Goal: Check status

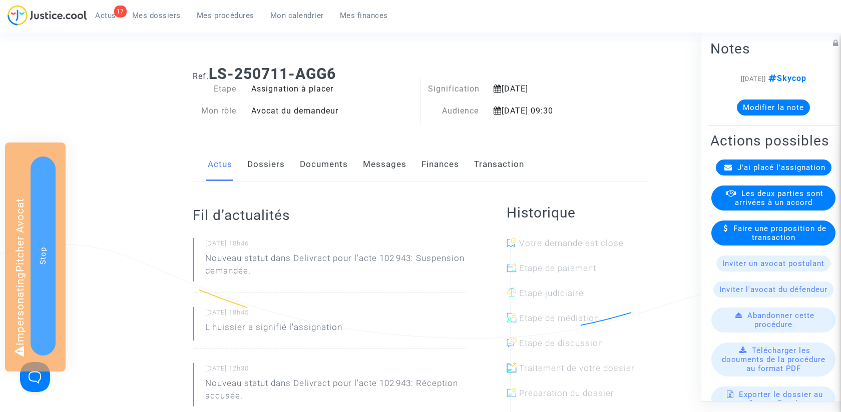
click at [249, 161] on link "Dossiers" at bounding box center [266, 164] width 38 height 33
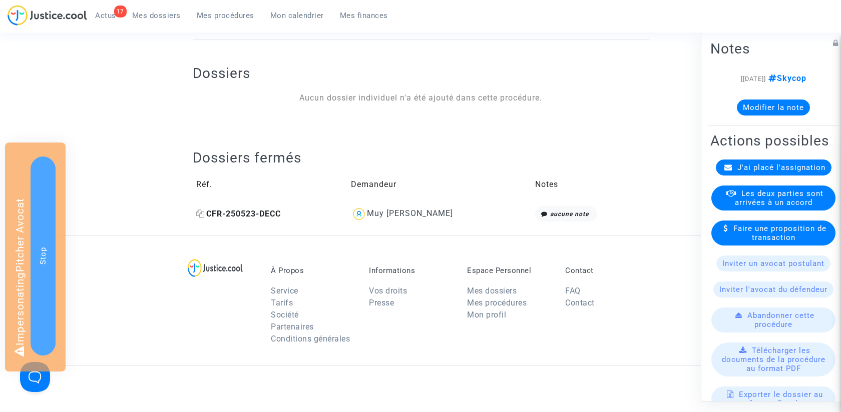
scroll to position [323, 0]
click at [259, 209] on copy "CFR-250523-DECC" at bounding box center [238, 214] width 85 height 10
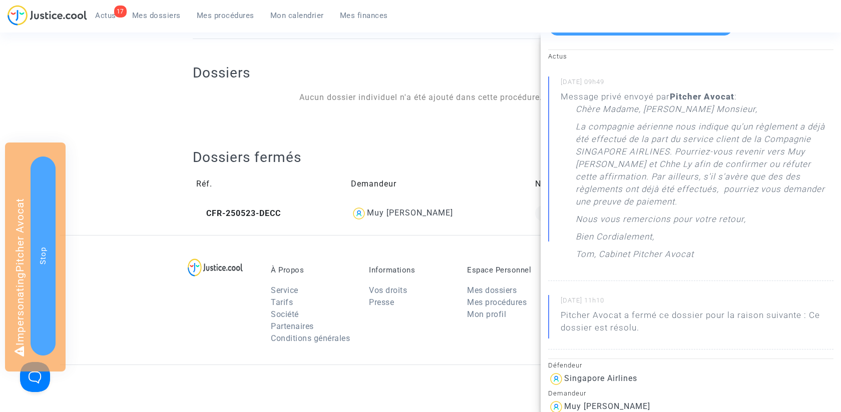
scroll to position [32, 0]
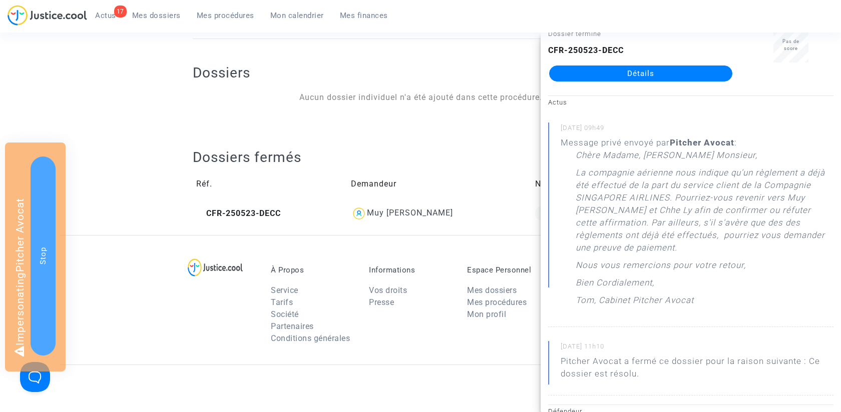
click at [645, 74] on link "Détails" at bounding box center [640, 74] width 183 height 16
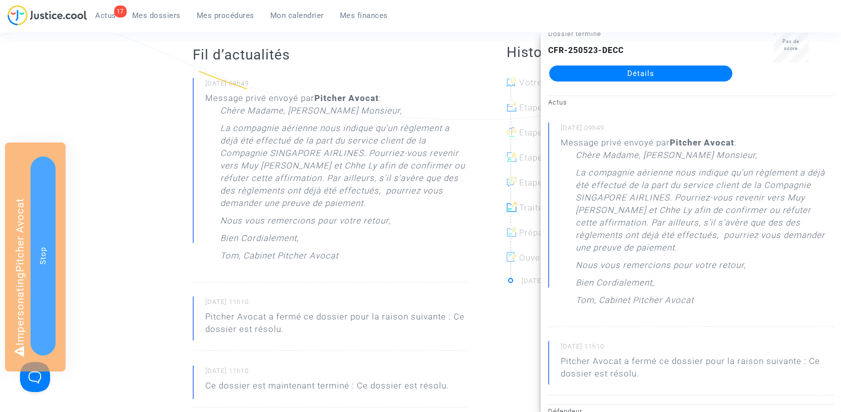
scroll to position [194, 0]
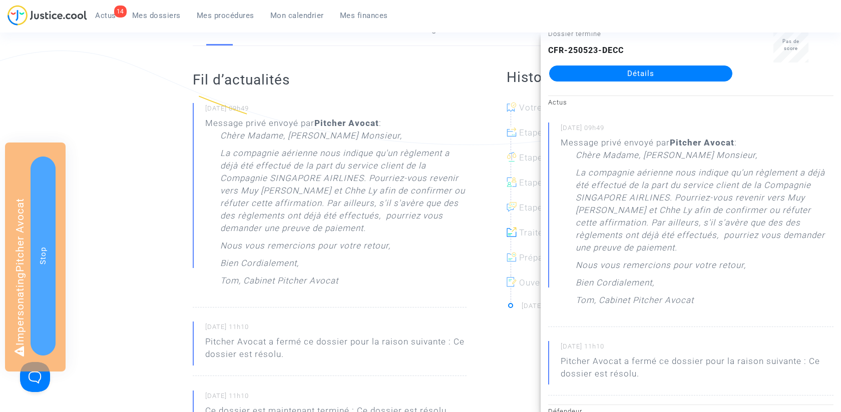
click at [209, 153] on div "Message privé envoyé par [PERSON_NAME] : Chère Madame, [PERSON_NAME] Monsieur, …" at bounding box center [335, 204] width 261 height 175
